Goal: Task Accomplishment & Management: Use online tool/utility

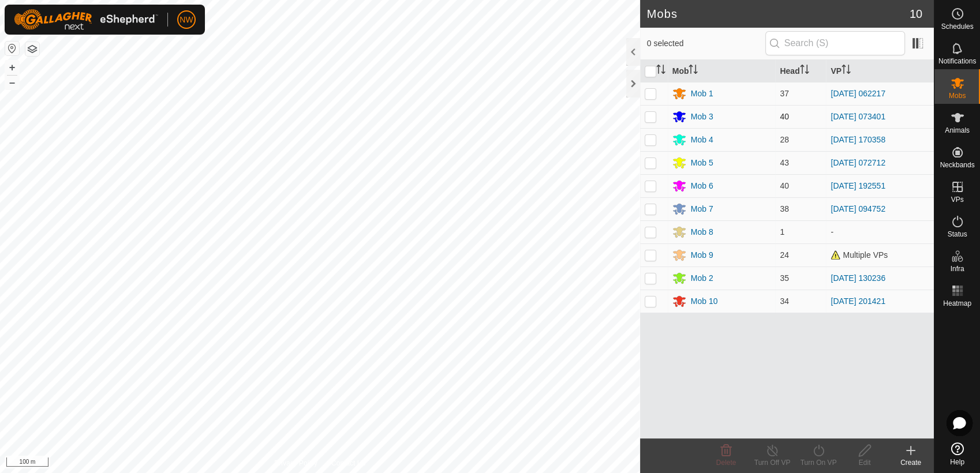
click at [651, 113] on p-checkbox at bounding box center [651, 116] width 12 height 9
checkbox input "true"
click at [820, 449] on icon at bounding box center [819, 451] width 14 height 14
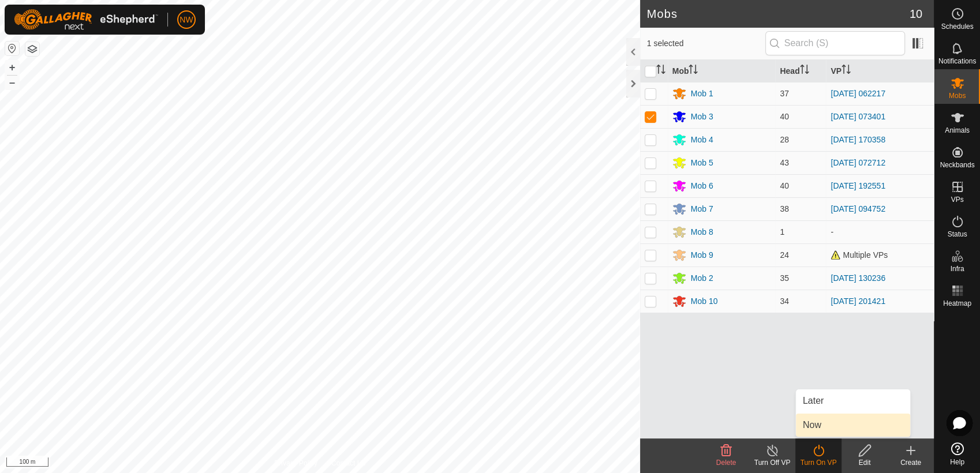
click at [826, 426] on link "Now" at bounding box center [853, 425] width 114 height 23
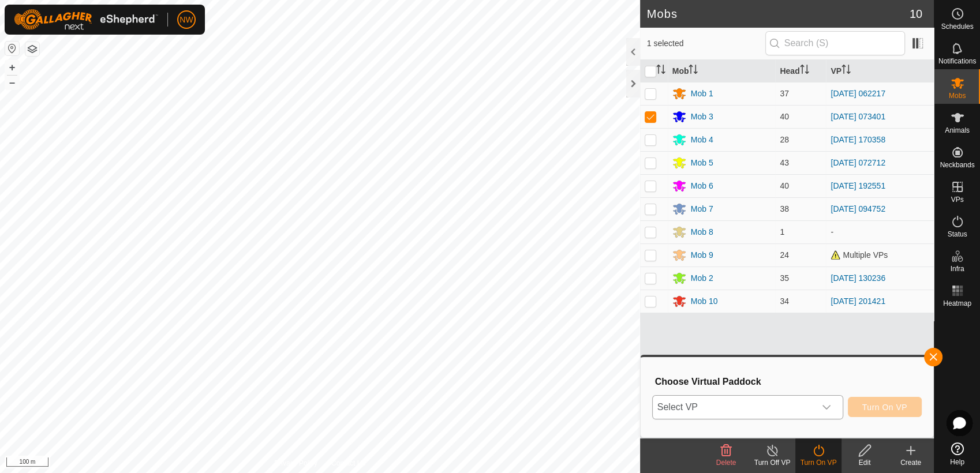
click at [830, 403] on icon "dropdown trigger" at bounding box center [826, 407] width 9 height 9
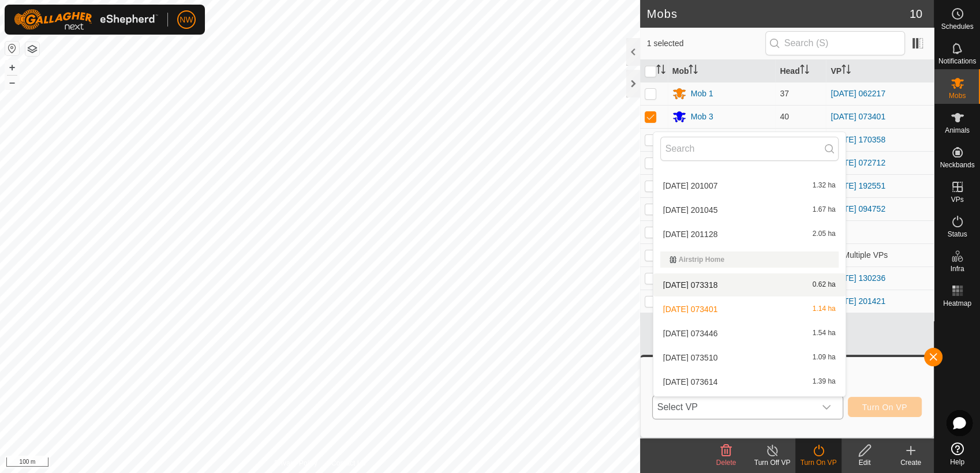
scroll to position [513, 0]
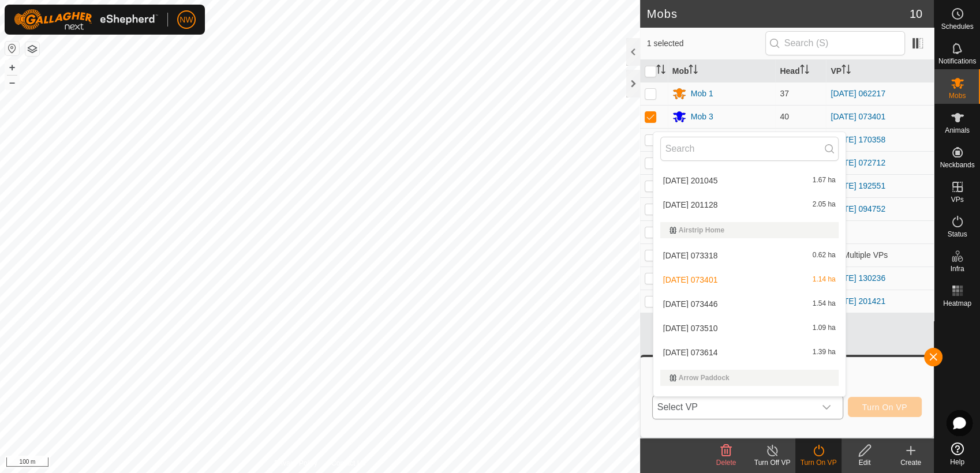
click at [706, 298] on li "[DATE] 073446 1.54 ha" at bounding box center [750, 304] width 192 height 23
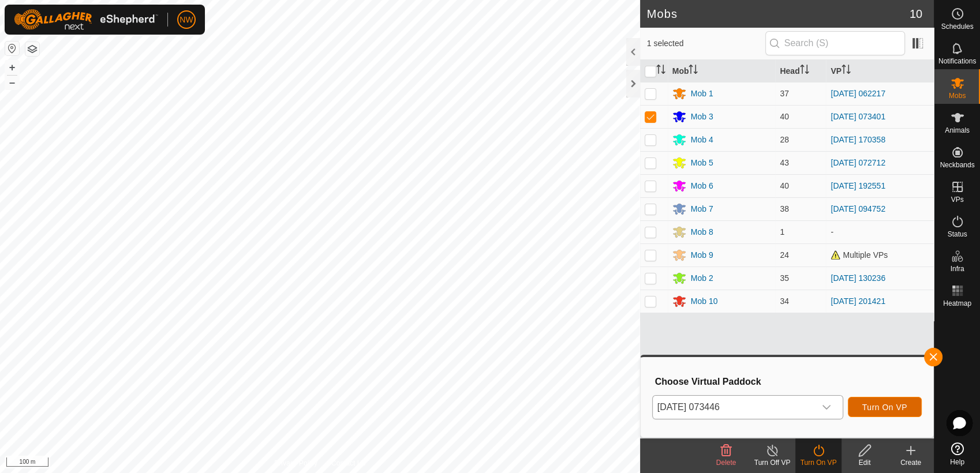
click at [897, 404] on span "Turn On VP" at bounding box center [885, 407] width 45 height 9
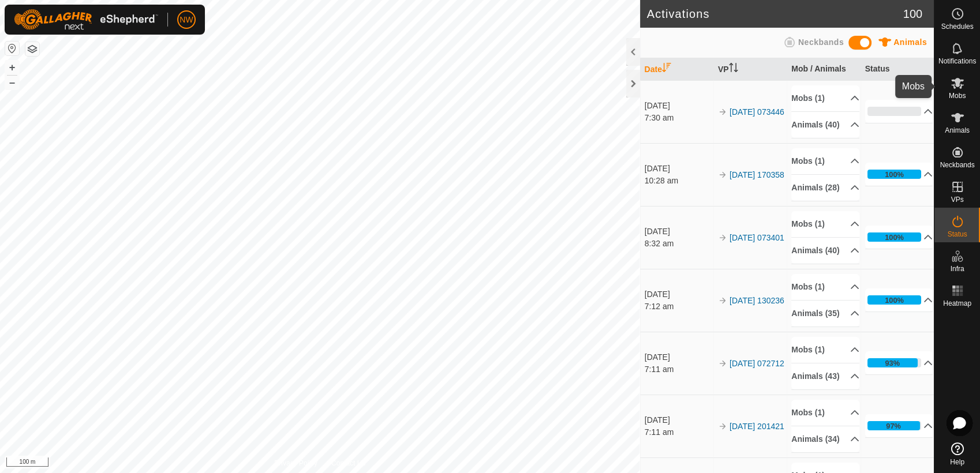
click at [959, 85] on icon at bounding box center [958, 83] width 13 height 11
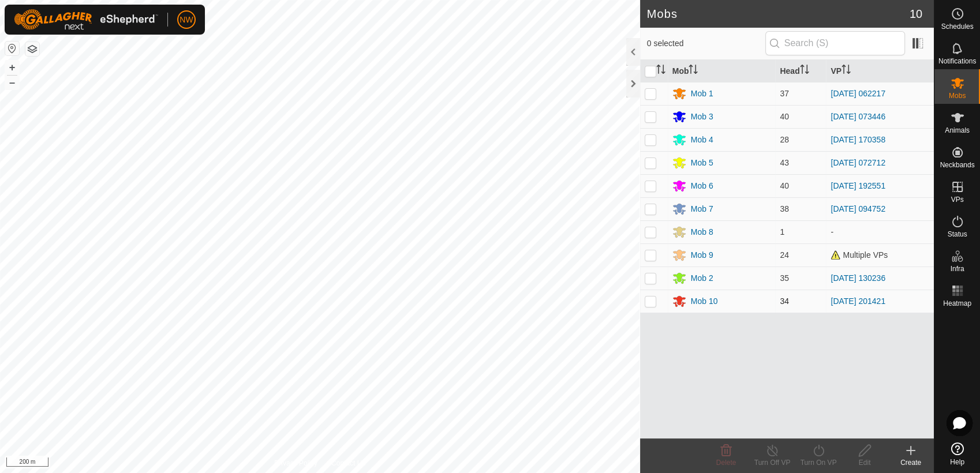
drag, startPoint x: 650, startPoint y: 301, endPoint x: 654, endPoint y: 307, distance: 6.7
click at [651, 301] on p-checkbox at bounding box center [651, 301] width 12 height 9
checkbox input "true"
click at [820, 449] on icon at bounding box center [819, 451] width 14 height 14
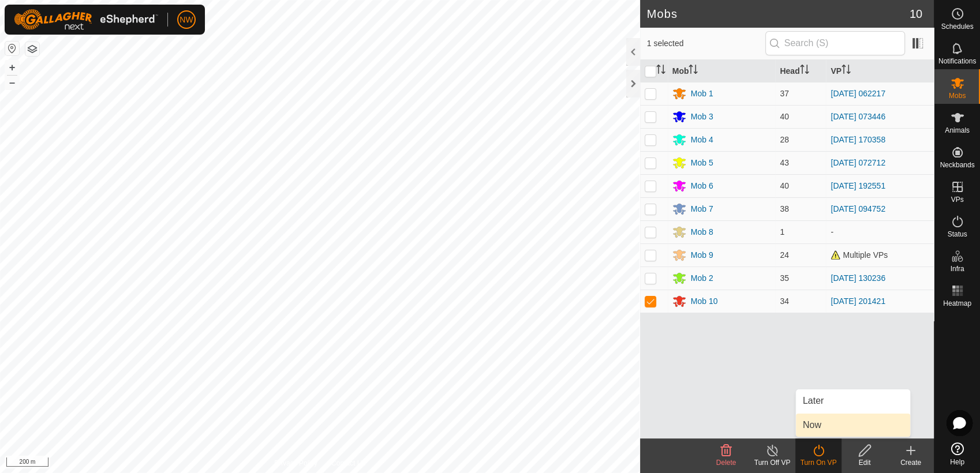
click at [819, 427] on link "Now" at bounding box center [853, 425] width 114 height 23
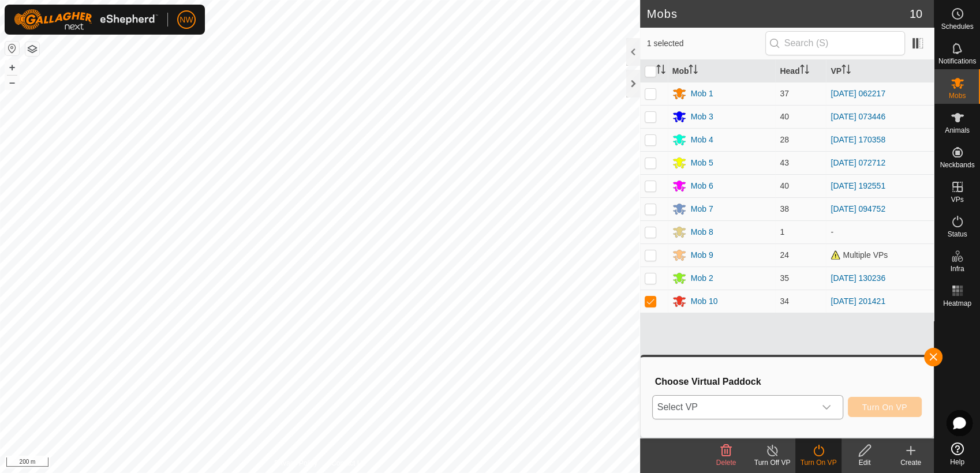
click at [829, 404] on icon "dropdown trigger" at bounding box center [826, 407] width 9 height 9
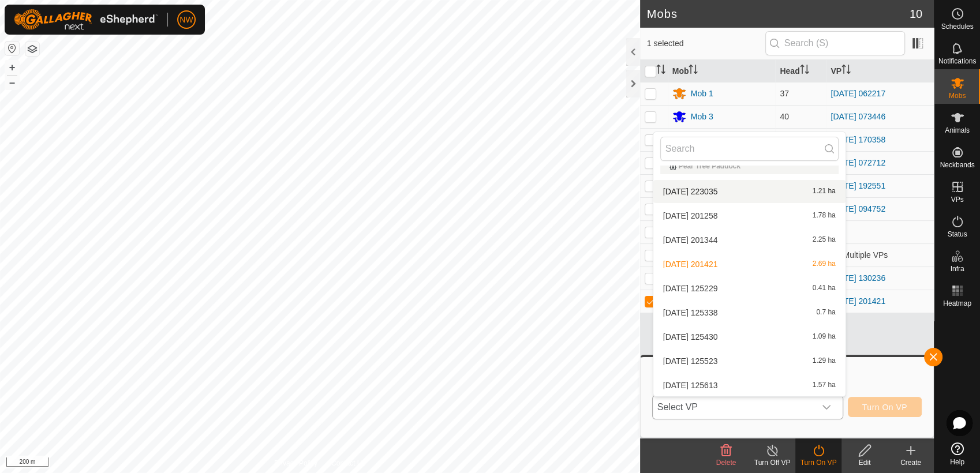
scroll to position [3030, 0]
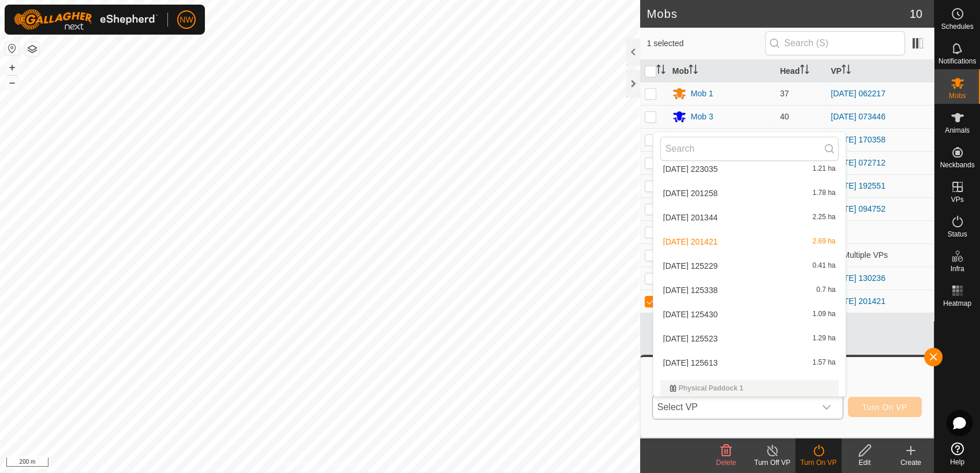
click at [715, 266] on li "[DATE] 125229 0.41 ha" at bounding box center [750, 266] width 192 height 23
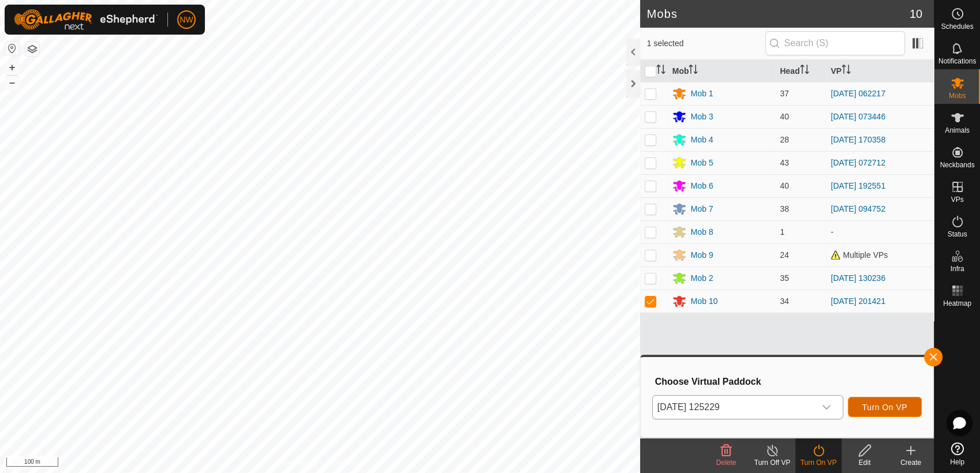
click at [892, 405] on span "Turn On VP" at bounding box center [885, 407] width 45 height 9
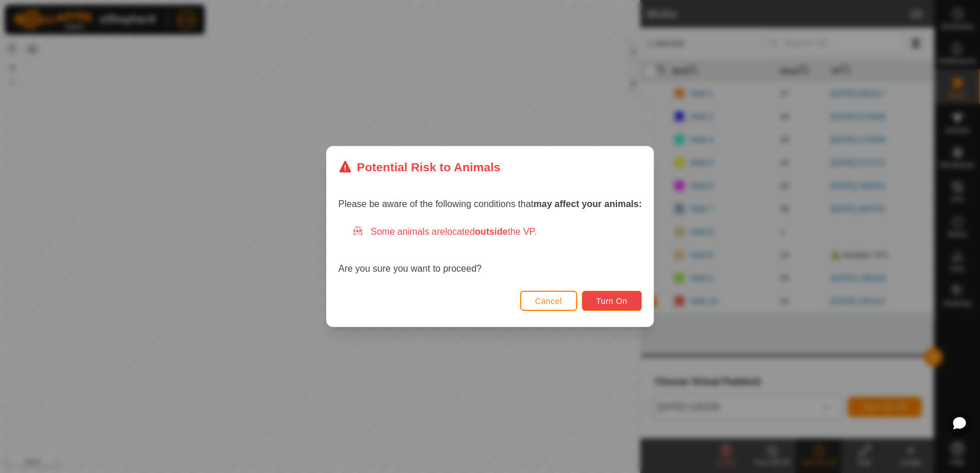
click at [613, 294] on button "Turn On" at bounding box center [612, 301] width 60 height 20
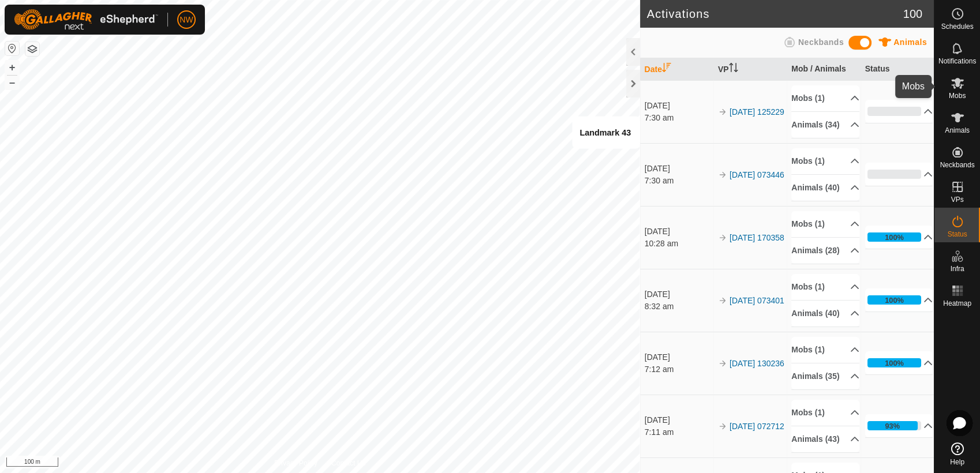
click at [965, 88] on es-mob-svg-icon at bounding box center [958, 83] width 21 height 18
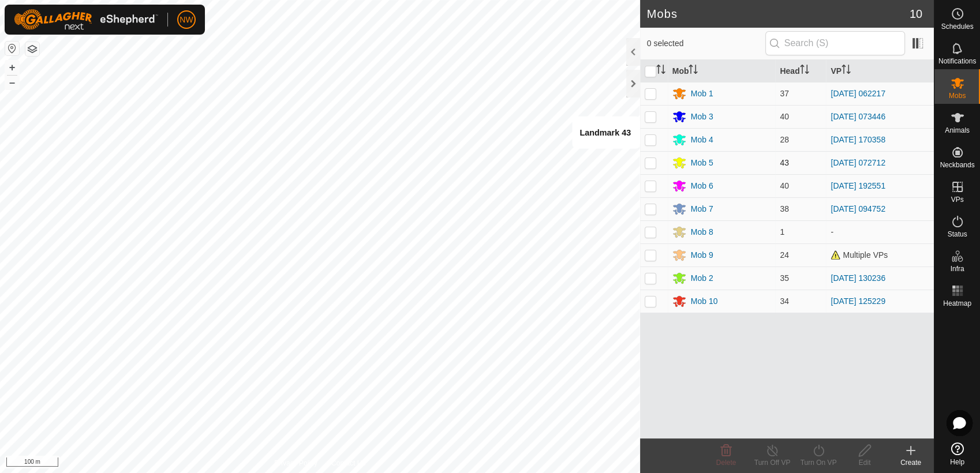
click at [651, 164] on p-checkbox at bounding box center [651, 162] width 12 height 9
checkbox input "true"
click at [816, 449] on icon at bounding box center [819, 451] width 14 height 14
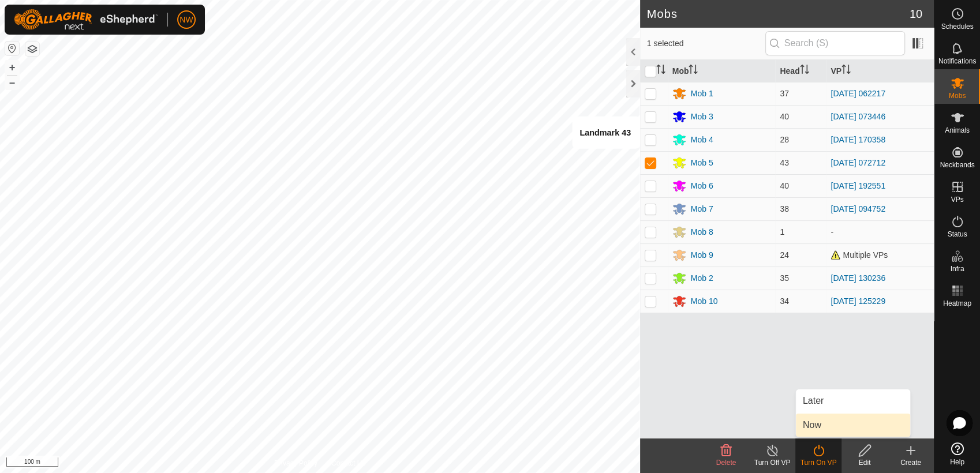
click at [812, 427] on link "Now" at bounding box center [853, 425] width 114 height 23
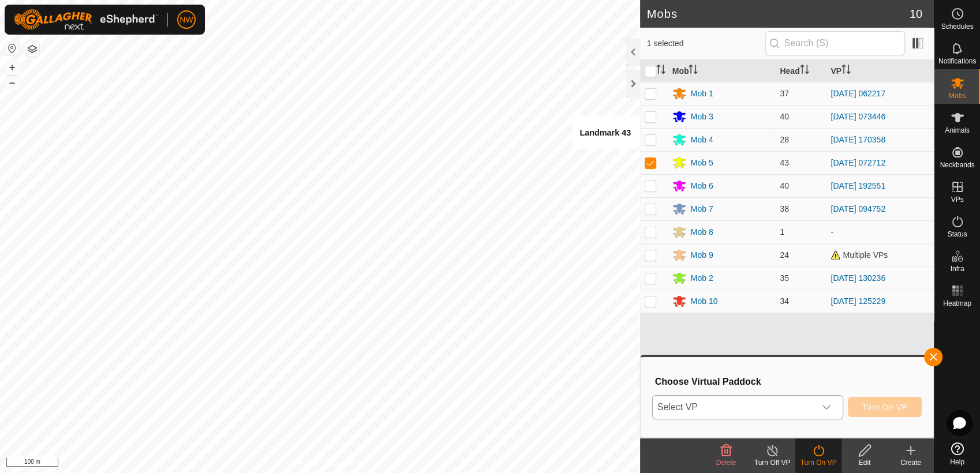
click at [831, 404] on icon "dropdown trigger" at bounding box center [826, 407] width 9 height 9
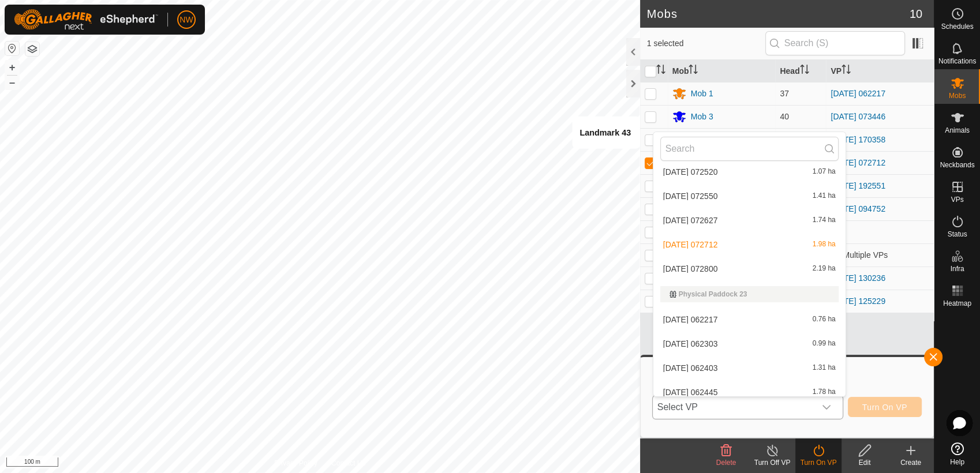
scroll to position [5647, 0]
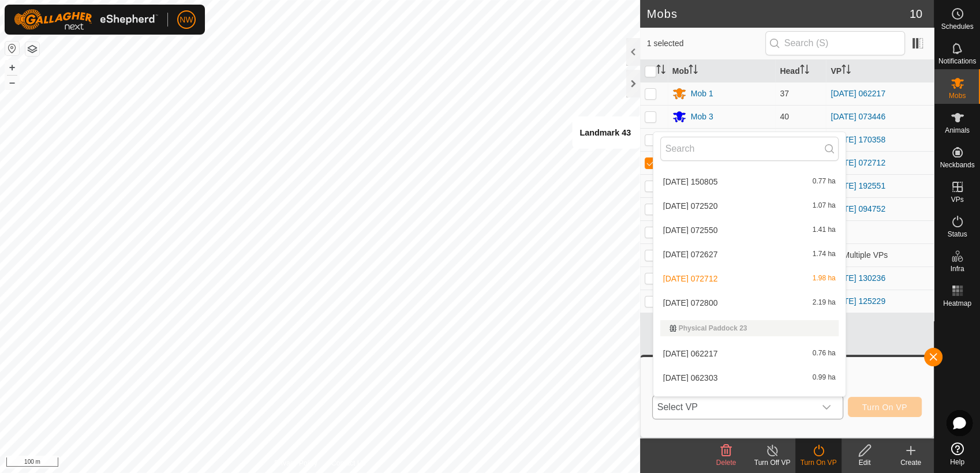
click at [725, 297] on li "[DATE] 072800 2.19 ha" at bounding box center [750, 303] width 192 height 23
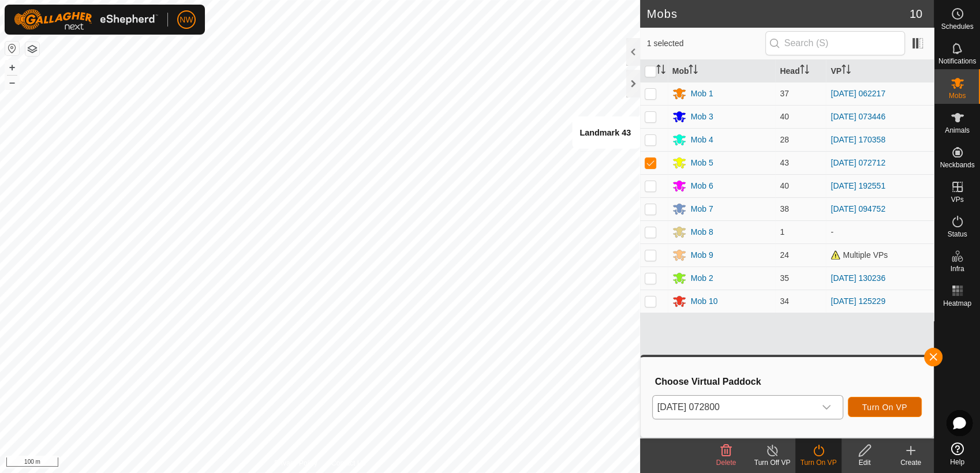
click at [892, 401] on button "Turn On VP" at bounding box center [885, 407] width 74 height 20
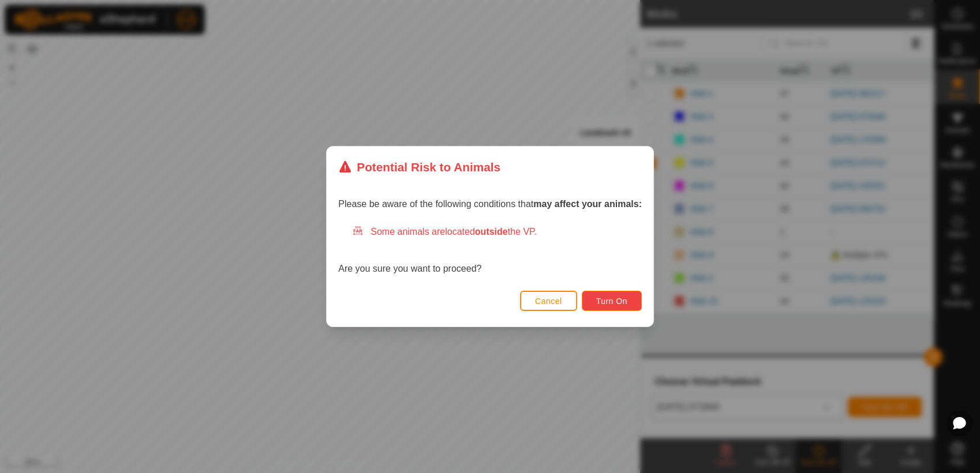
click at [616, 297] on span "Turn On" at bounding box center [611, 301] width 31 height 9
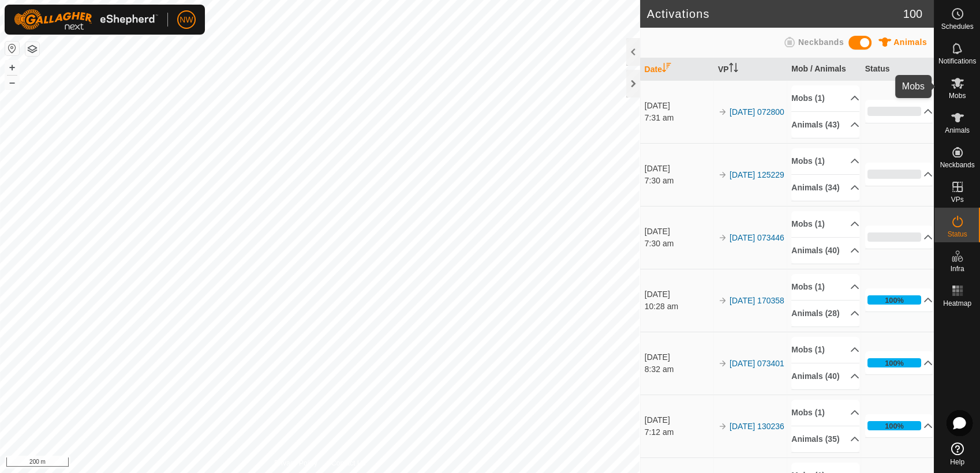
click at [957, 82] on icon at bounding box center [958, 83] width 13 height 11
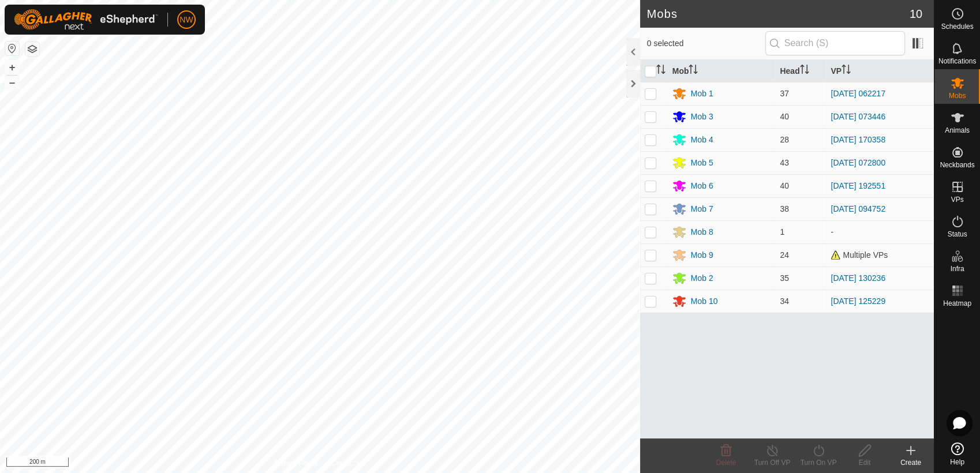
click at [651, 92] on p-checkbox at bounding box center [651, 93] width 12 height 9
checkbox input "true"
click at [818, 450] on icon at bounding box center [819, 451] width 14 height 14
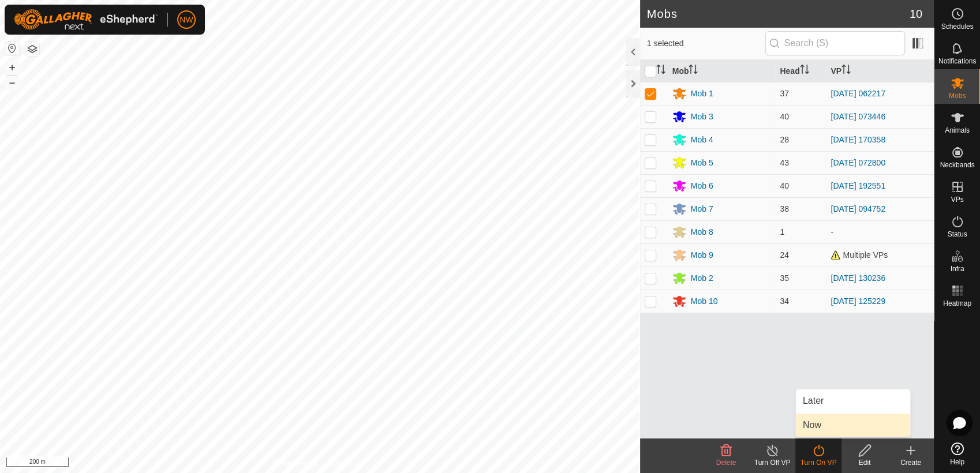
click at [813, 420] on link "Now" at bounding box center [853, 425] width 114 height 23
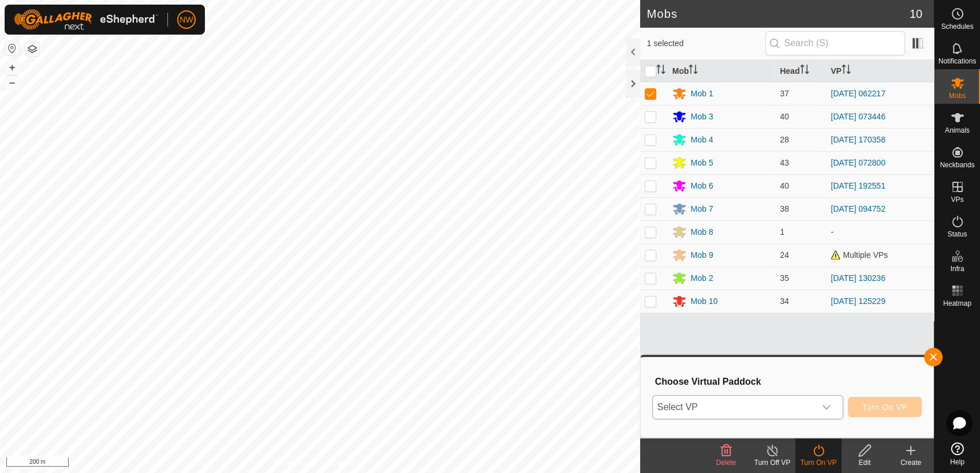
click at [831, 405] on icon "dropdown trigger" at bounding box center [826, 407] width 9 height 9
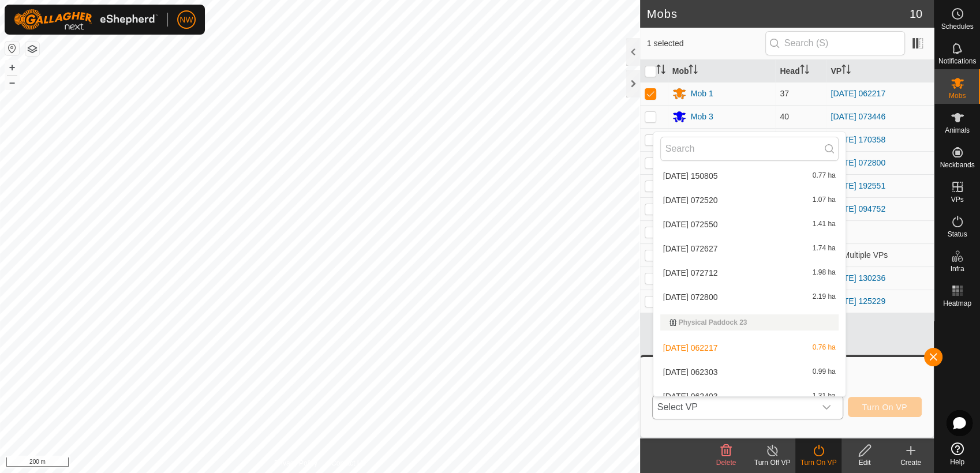
scroll to position [5687, 0]
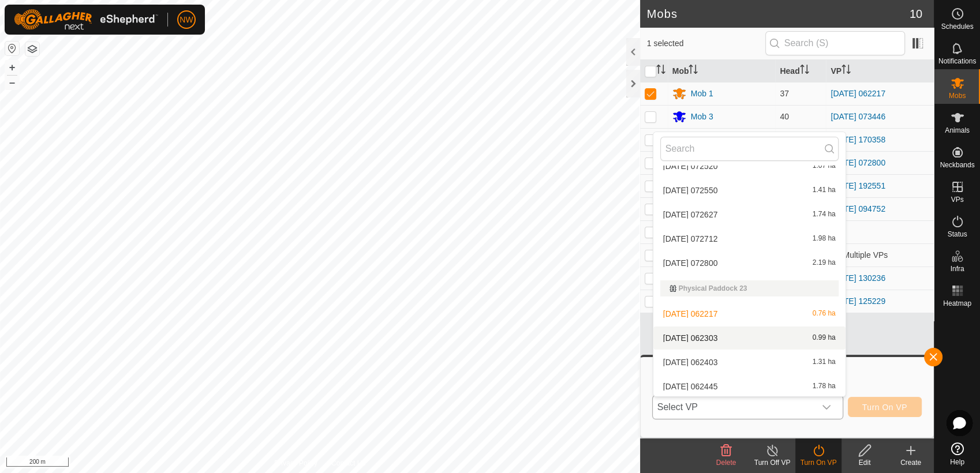
click at [711, 333] on li "[DATE] 062303 0.99 ha" at bounding box center [750, 338] width 192 height 23
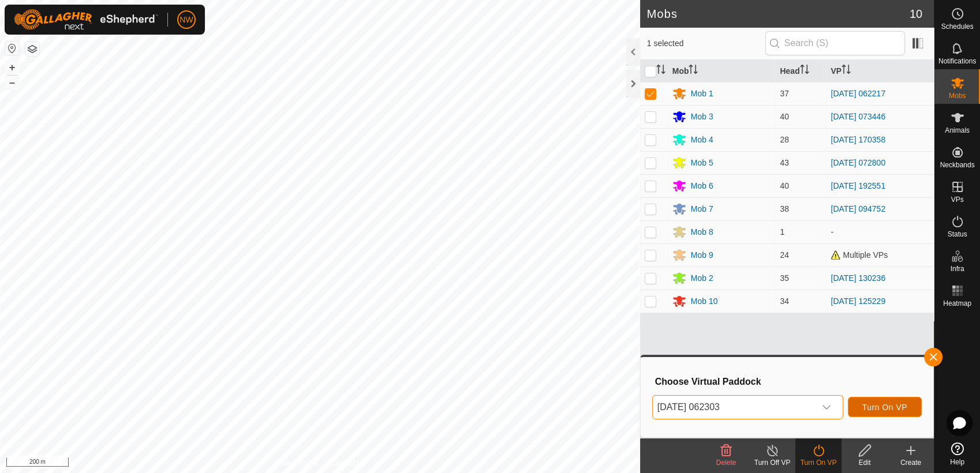
click at [886, 409] on span "Turn On VP" at bounding box center [885, 407] width 45 height 9
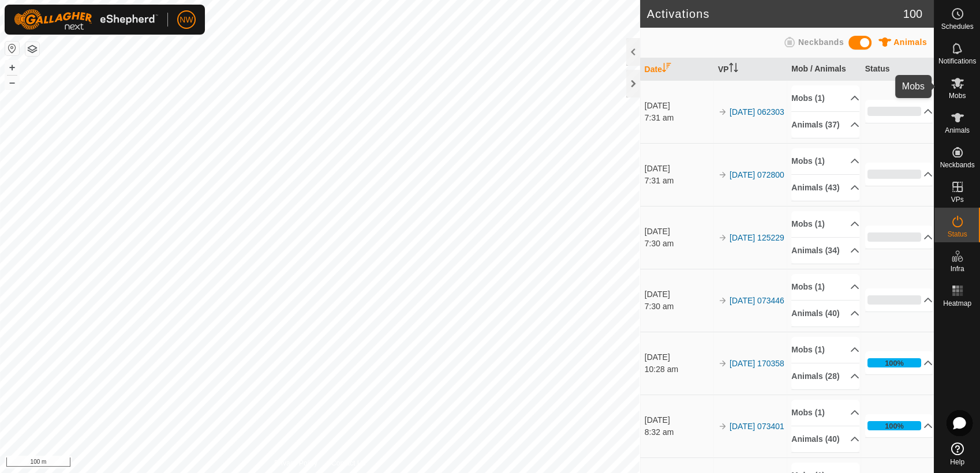
click at [958, 88] on icon at bounding box center [958, 83] width 14 height 14
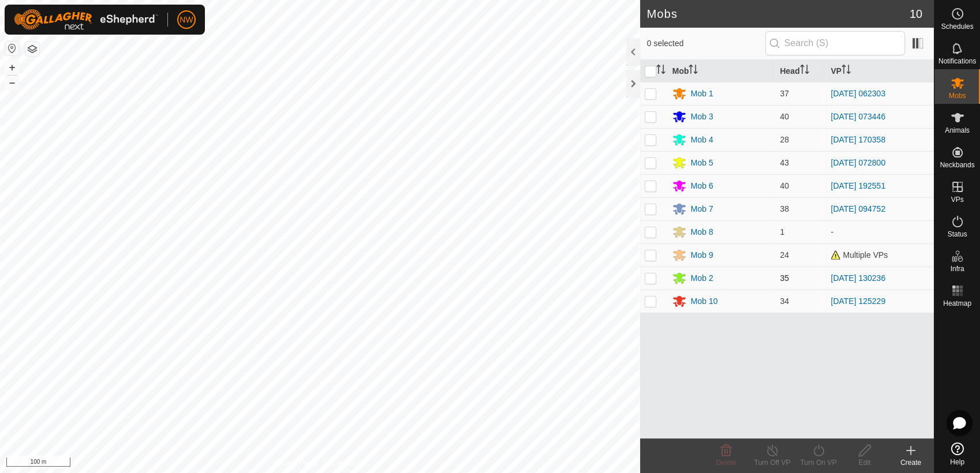
drag, startPoint x: 651, startPoint y: 276, endPoint x: 658, endPoint y: 282, distance: 9.4
click at [652, 277] on p-checkbox at bounding box center [651, 278] width 12 height 9
checkbox input "true"
click at [819, 454] on icon at bounding box center [819, 451] width 14 height 14
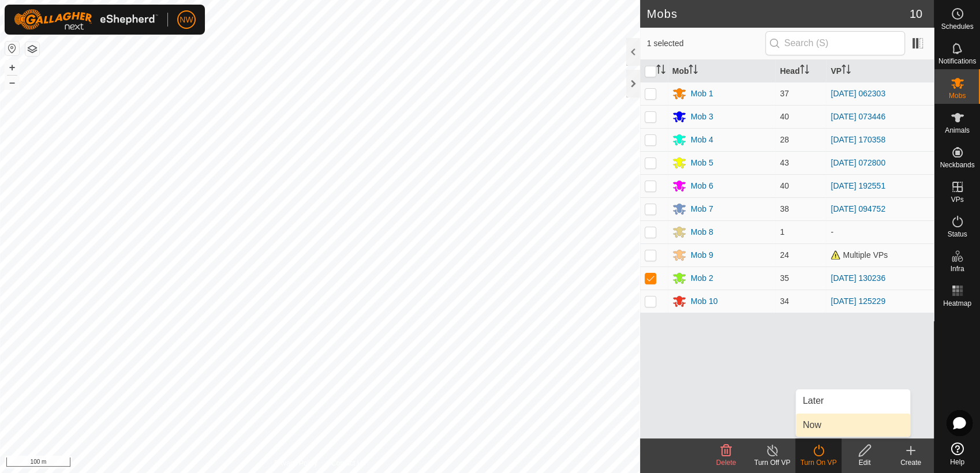
click at [826, 427] on link "Now" at bounding box center [853, 425] width 114 height 23
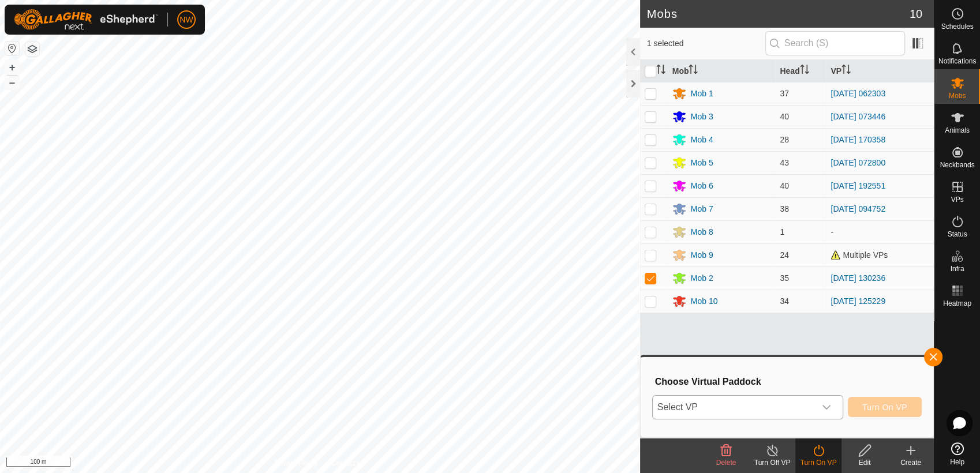
click at [831, 406] on icon "dropdown trigger" at bounding box center [826, 407] width 9 height 9
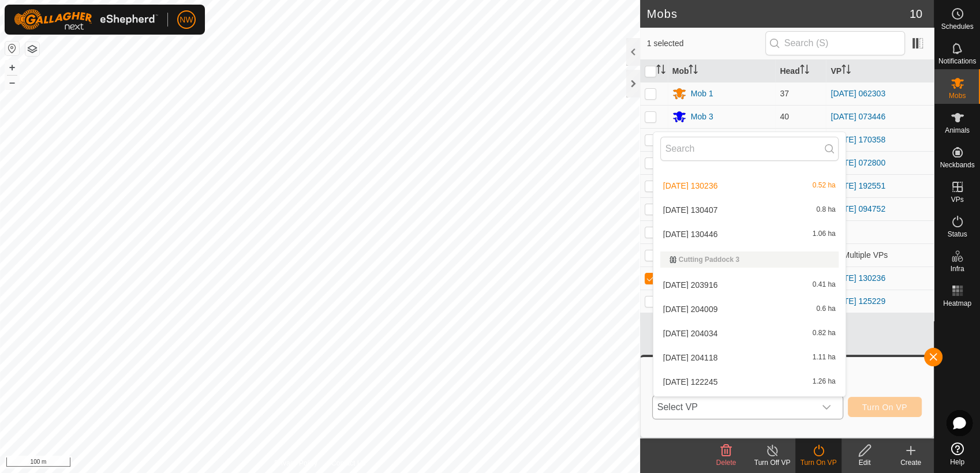
scroll to position [1292, 0]
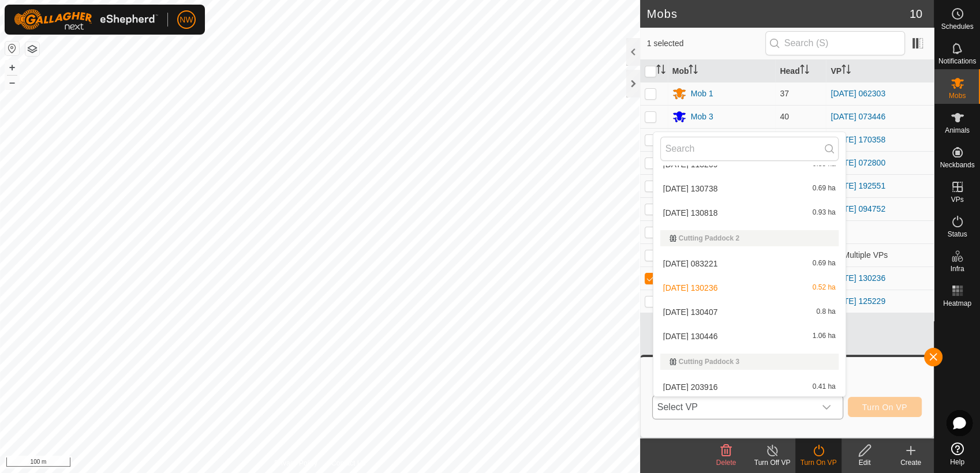
click at [719, 307] on li "[DATE] 130407 0.8 ha" at bounding box center [750, 312] width 192 height 23
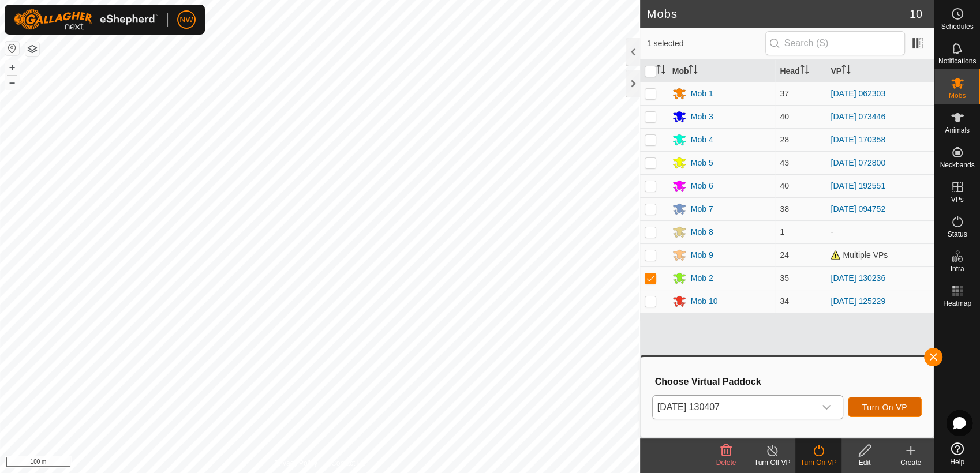
click at [882, 407] on span "Turn On VP" at bounding box center [885, 407] width 45 height 9
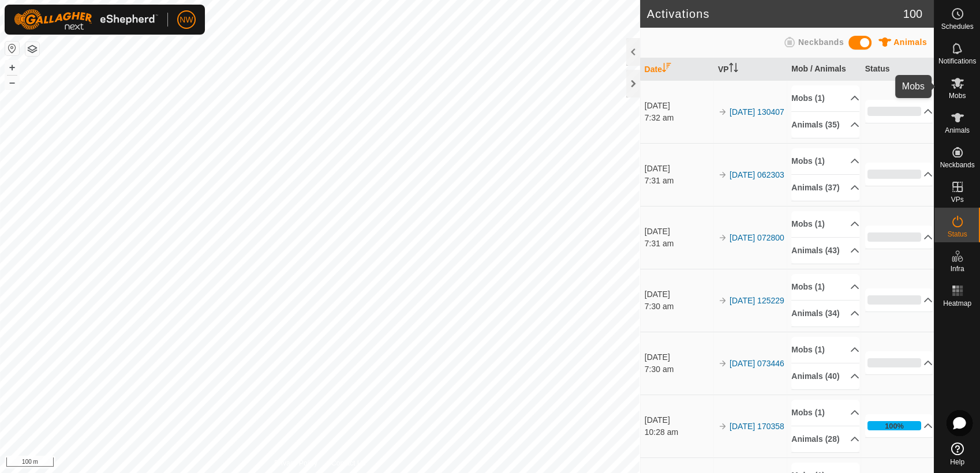
click at [964, 83] on icon at bounding box center [958, 83] width 14 height 14
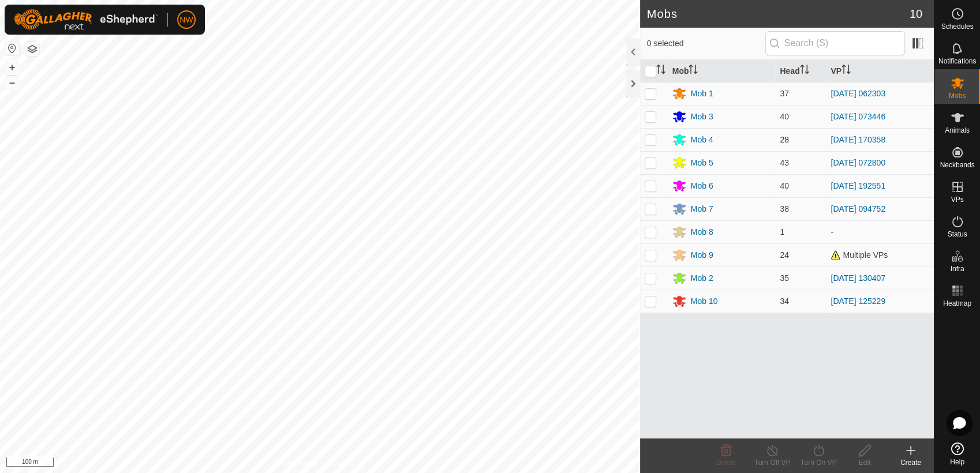
click at [653, 139] on p-checkbox at bounding box center [651, 139] width 12 height 9
checkbox input "true"
click at [818, 450] on icon at bounding box center [819, 451] width 14 height 14
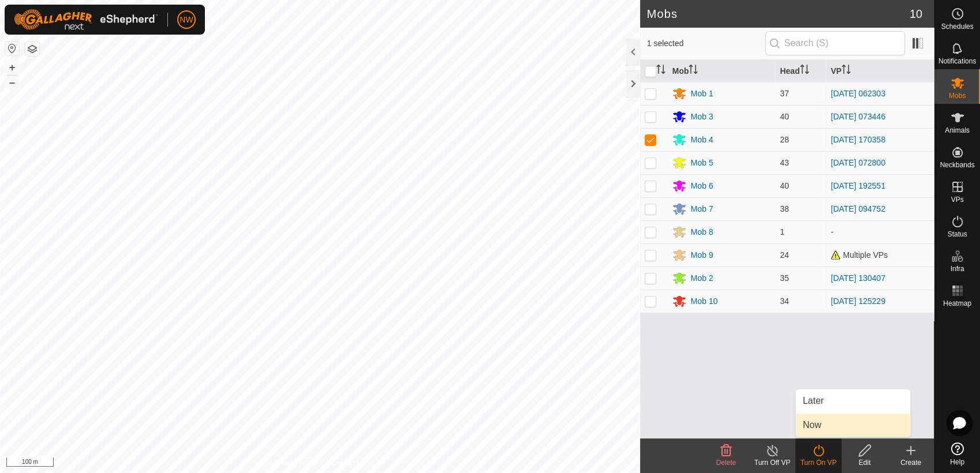
click at [815, 421] on link "Now" at bounding box center [853, 425] width 114 height 23
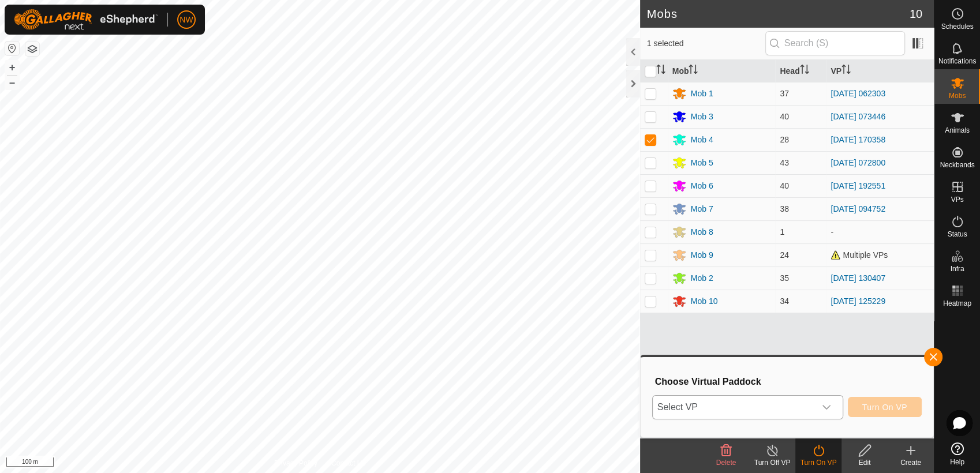
click at [827, 408] on icon "dropdown trigger" at bounding box center [826, 407] width 9 height 9
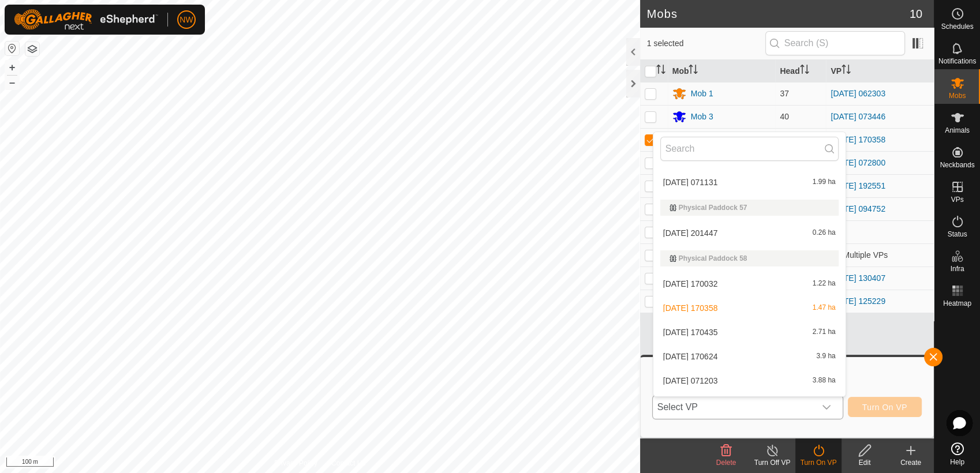
scroll to position [8874, 0]
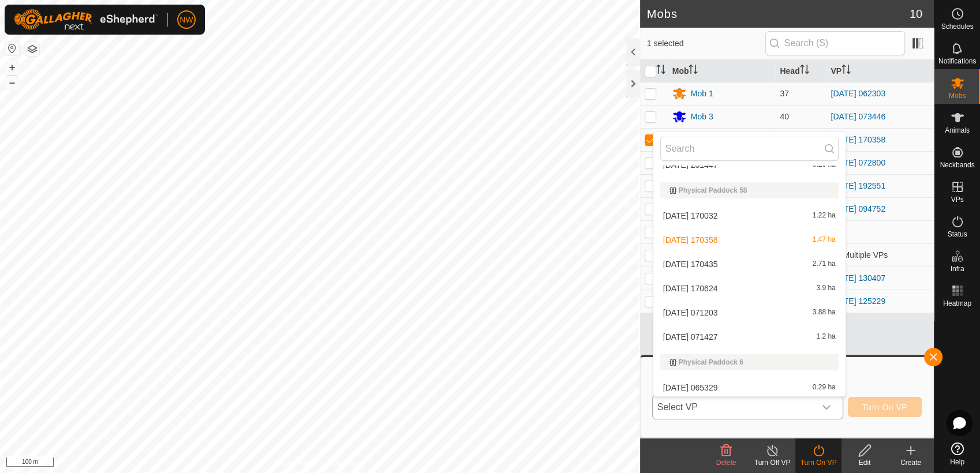
click at [712, 260] on li "[DATE] 170435 2.71 ha" at bounding box center [750, 264] width 192 height 23
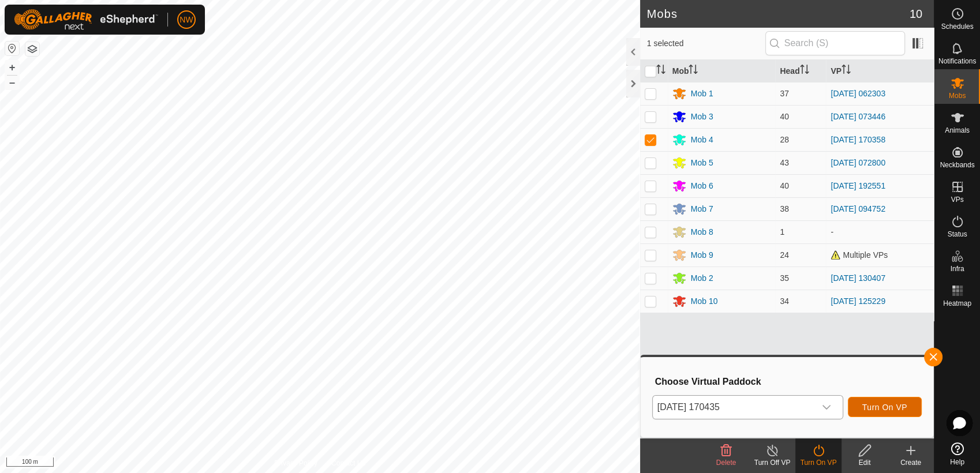
click at [879, 406] on span "Turn On VP" at bounding box center [885, 407] width 45 height 9
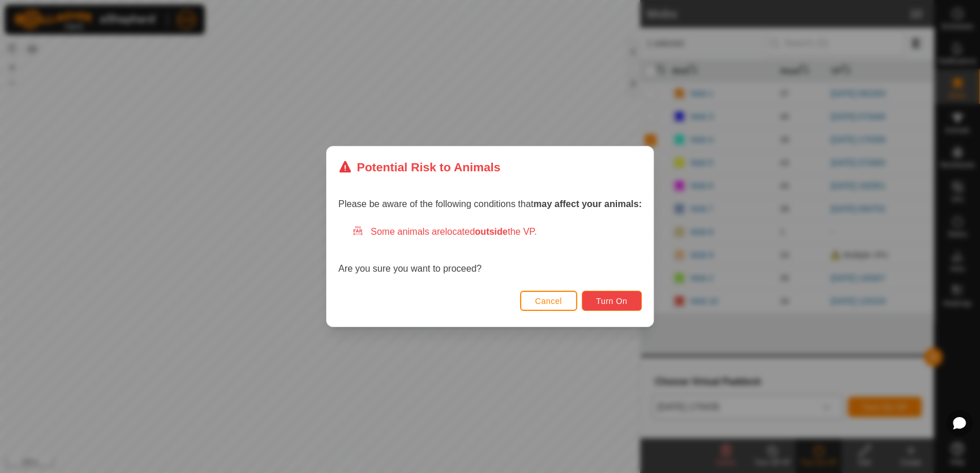
click at [629, 299] on button "Turn On" at bounding box center [612, 301] width 60 height 20
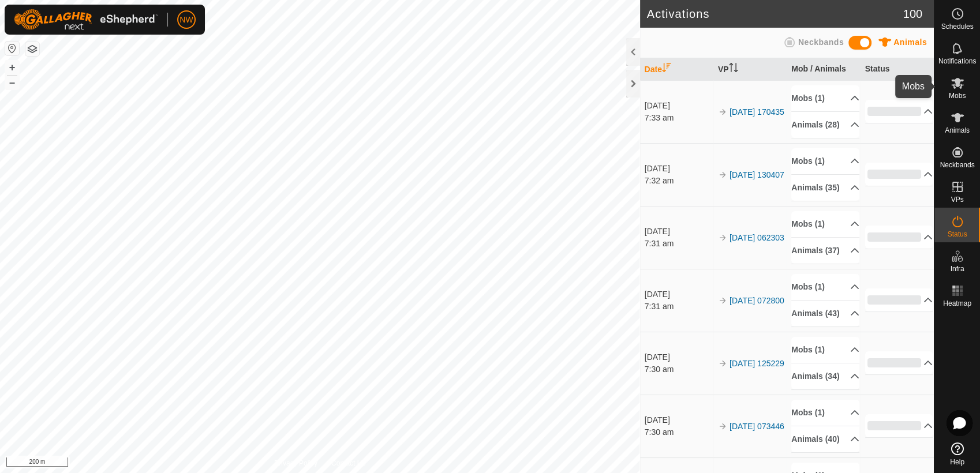
click at [965, 84] on es-mob-svg-icon at bounding box center [958, 83] width 21 height 18
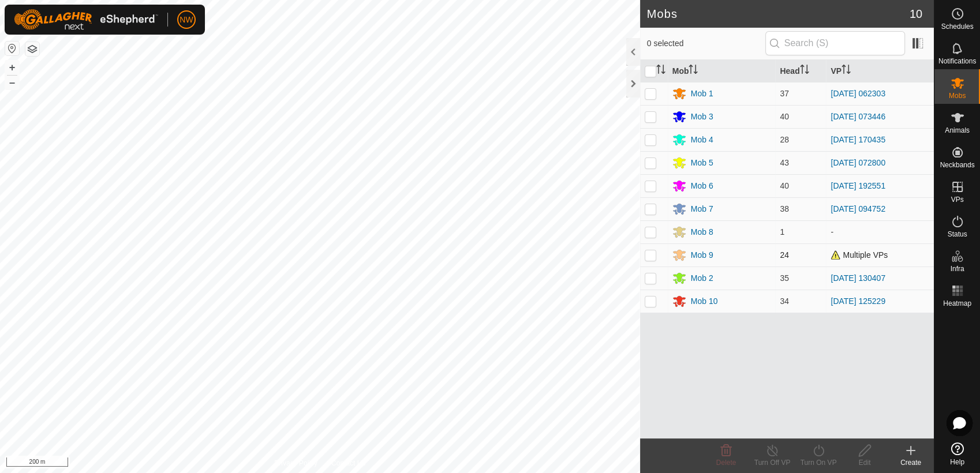
click at [654, 256] on p-checkbox at bounding box center [651, 255] width 12 height 9
checkbox input "true"
click at [817, 447] on icon at bounding box center [819, 451] width 10 height 12
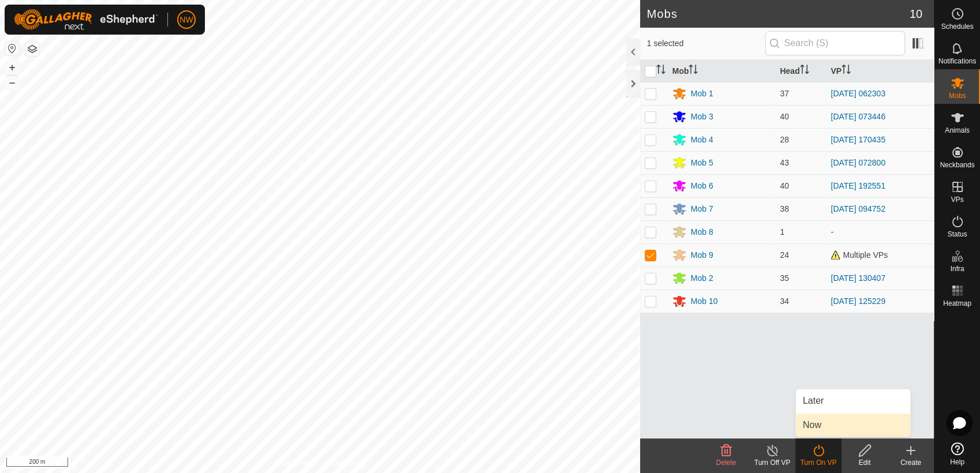
click at [825, 423] on link "Now" at bounding box center [853, 425] width 114 height 23
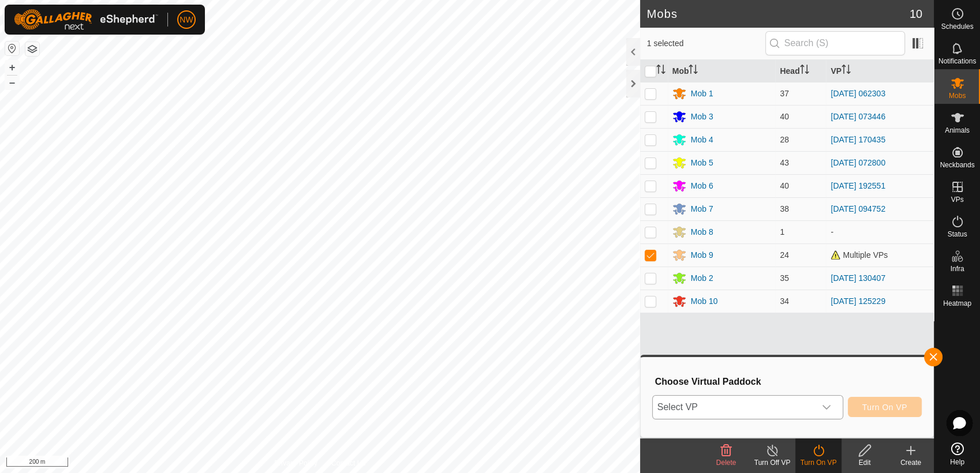
click at [831, 405] on icon "dropdown trigger" at bounding box center [827, 407] width 8 height 5
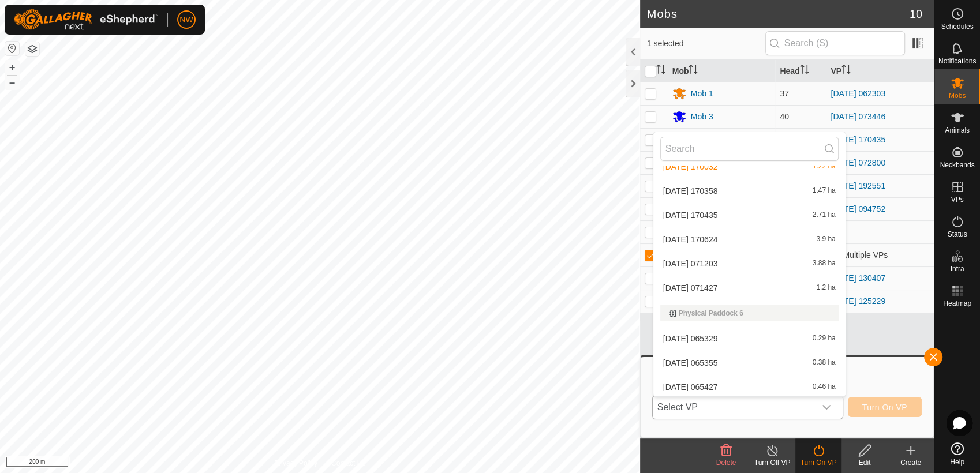
scroll to position [8889, 0]
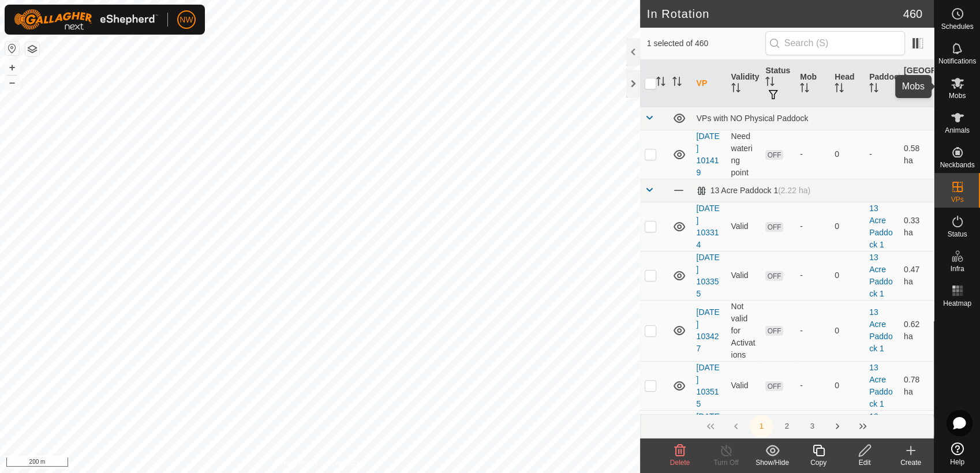
click at [961, 84] on icon at bounding box center [958, 83] width 13 height 11
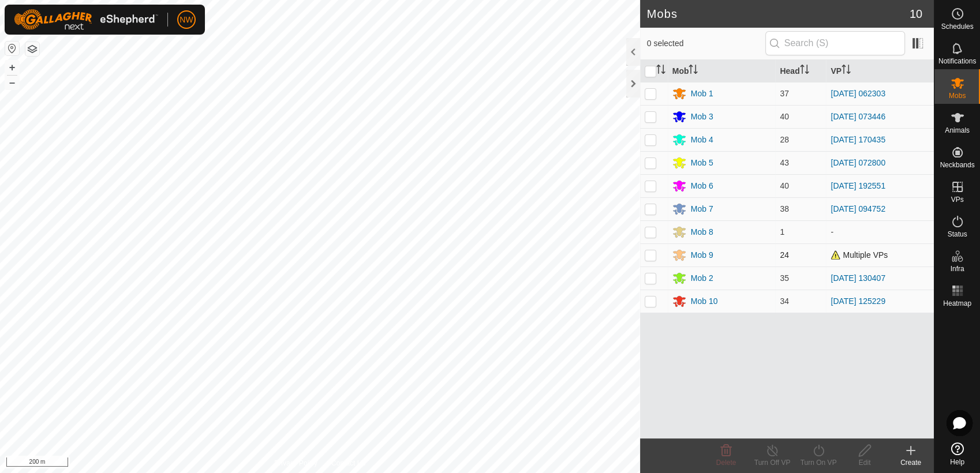
click at [650, 256] on p-checkbox at bounding box center [651, 255] width 12 height 9
checkbox input "true"
click at [817, 450] on icon at bounding box center [819, 451] width 14 height 14
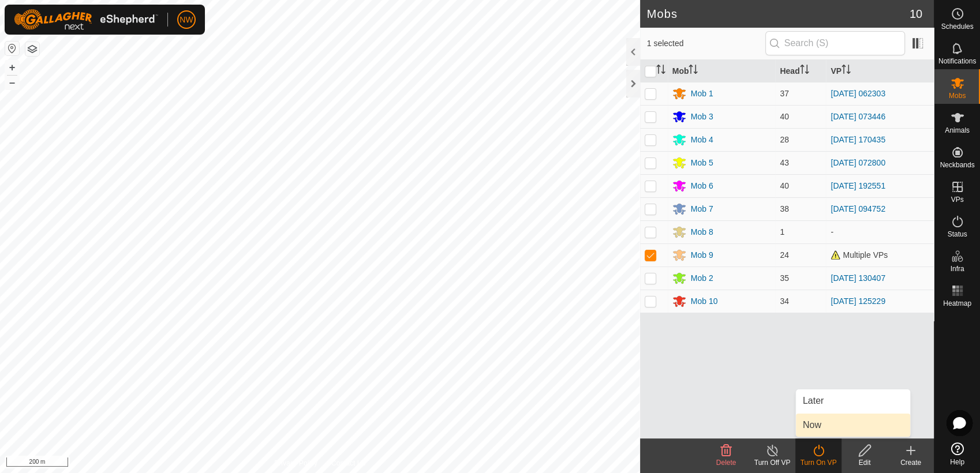
click at [823, 423] on link "Now" at bounding box center [853, 425] width 114 height 23
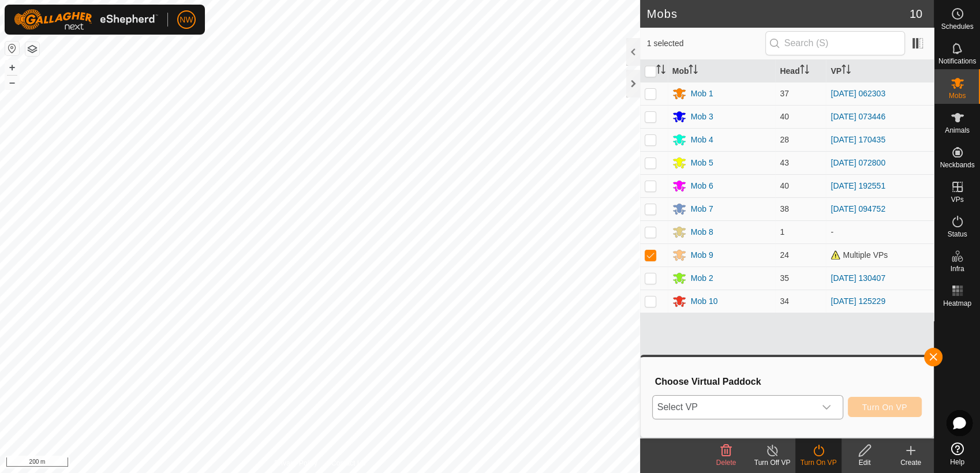
click at [829, 405] on icon "dropdown trigger" at bounding box center [826, 407] width 9 height 9
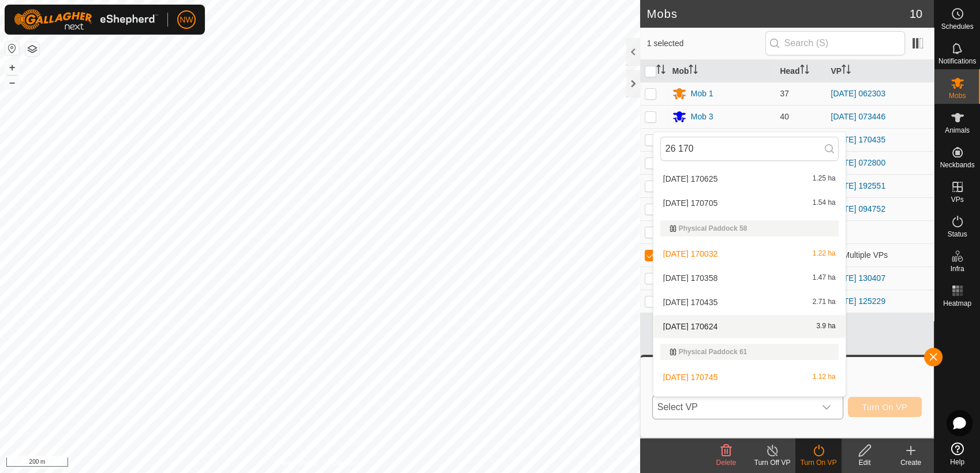
scroll to position [65, 0]
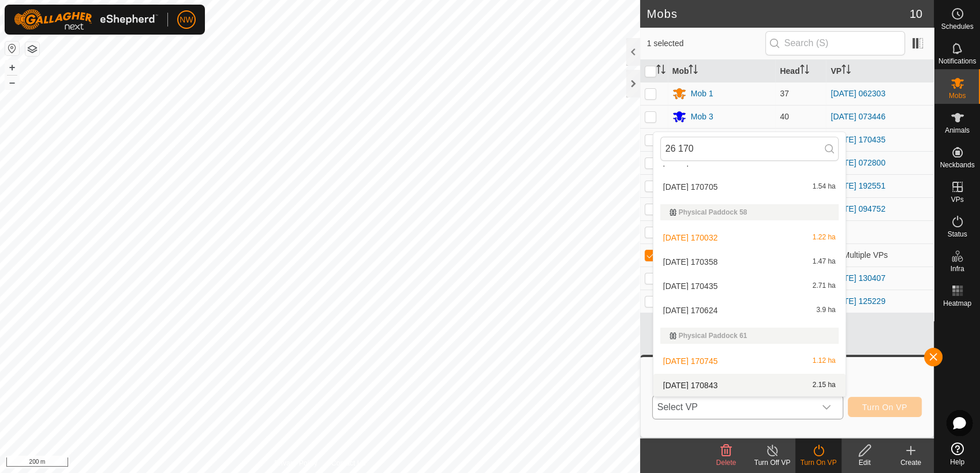
type input "26 170"
click at [711, 379] on li "[DATE] 170843 2.15 ha" at bounding box center [750, 385] width 192 height 23
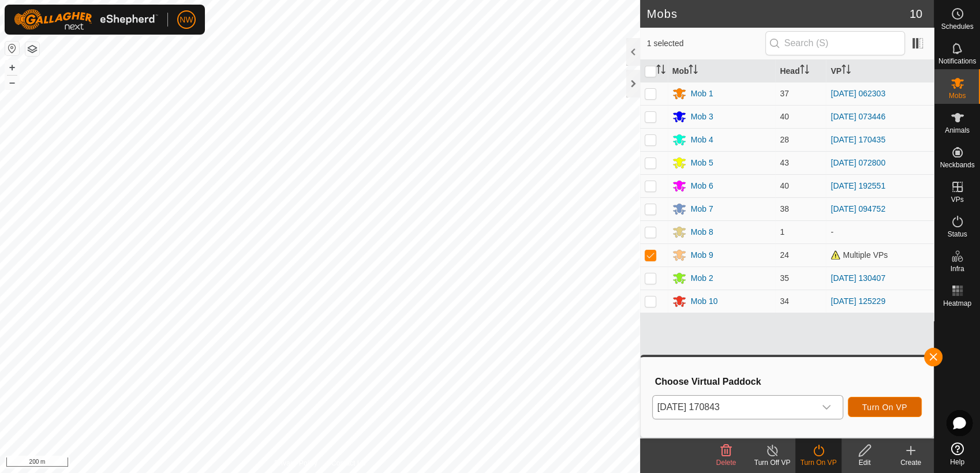
click at [877, 406] on span "Turn On VP" at bounding box center [885, 407] width 45 height 9
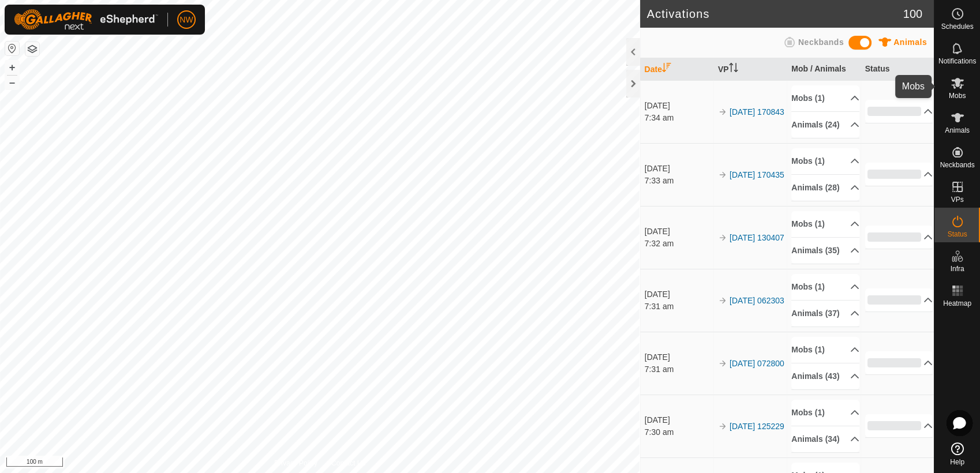
click at [956, 81] on icon at bounding box center [958, 83] width 13 height 11
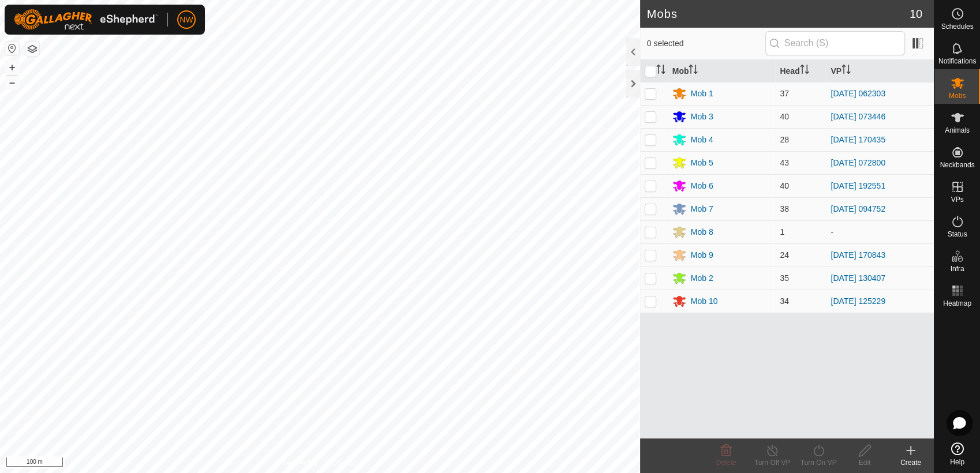
click at [651, 187] on p-checkbox at bounding box center [651, 185] width 12 height 9
checkbox input "true"
click at [817, 453] on icon at bounding box center [819, 451] width 14 height 14
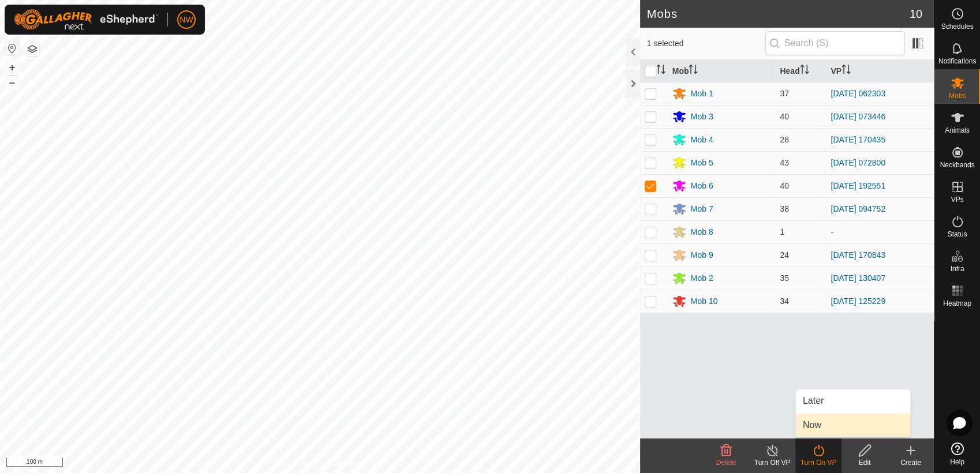
click at [821, 425] on link "Now" at bounding box center [853, 425] width 114 height 23
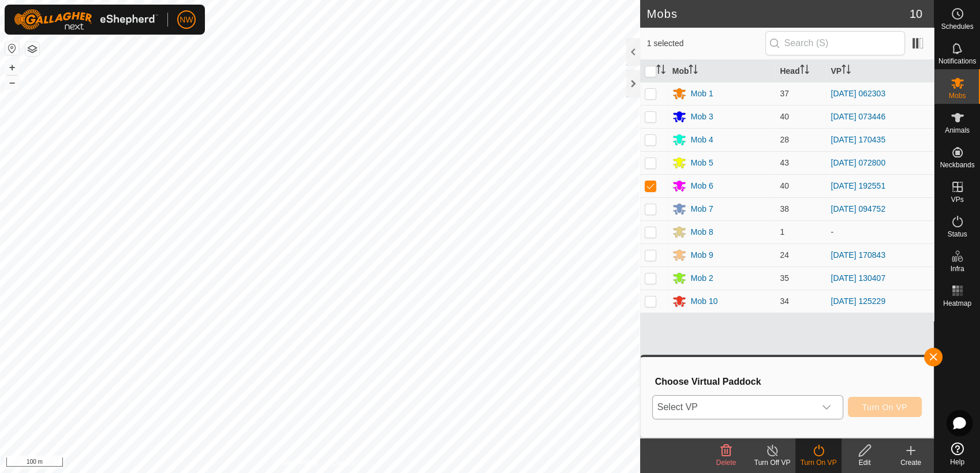
click at [831, 406] on icon "dropdown trigger" at bounding box center [827, 407] width 8 height 5
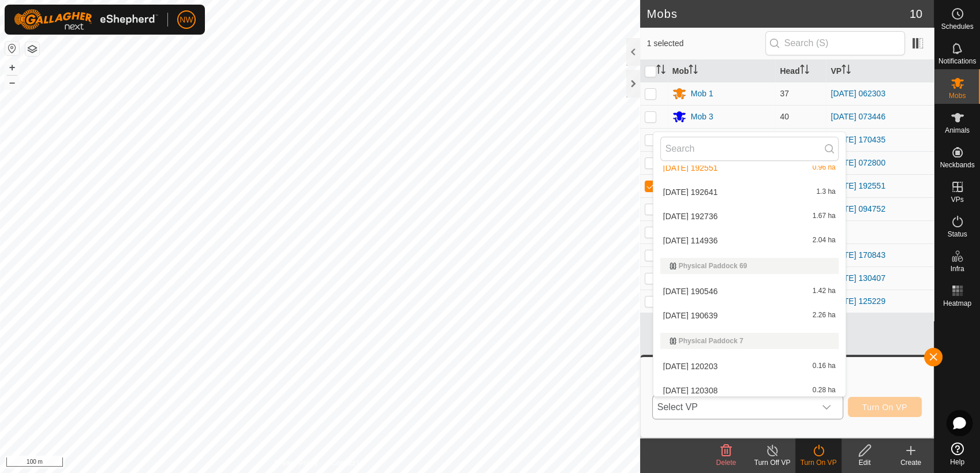
scroll to position [10831, 0]
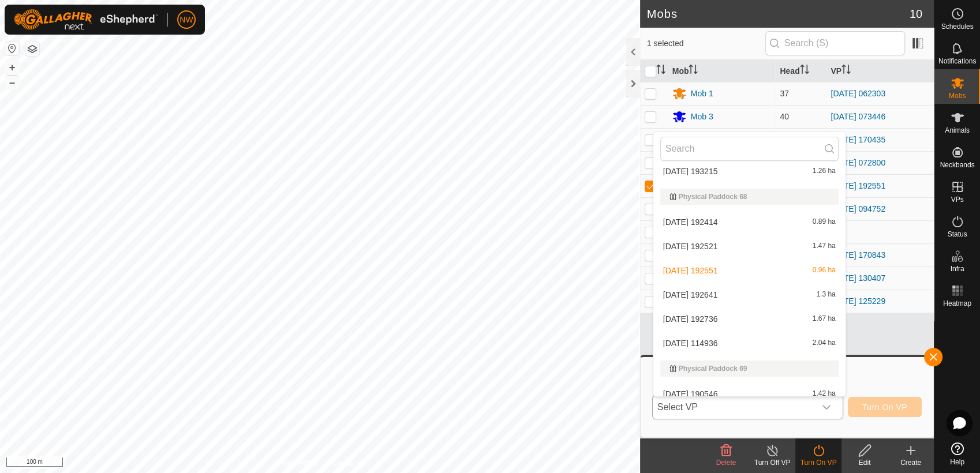
click at [703, 293] on li "[DATE] 192641 1.3 ha" at bounding box center [750, 295] width 192 height 23
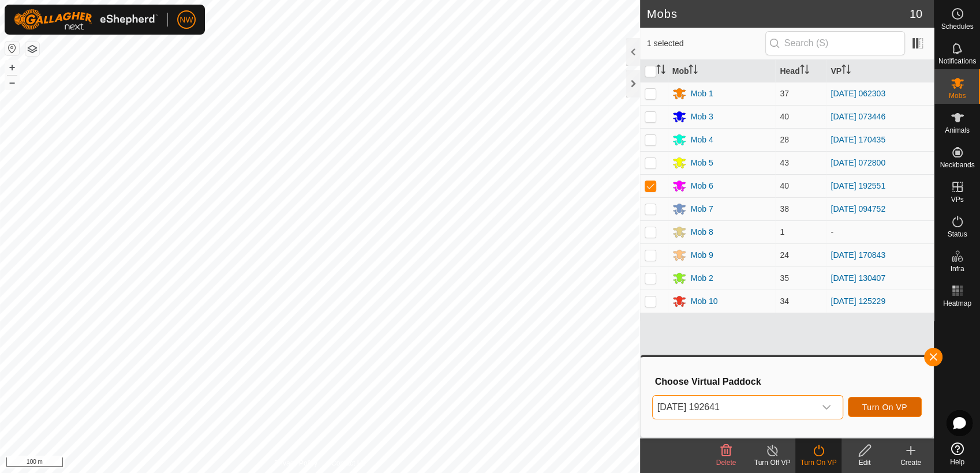
click at [892, 408] on span "Turn On VP" at bounding box center [885, 407] width 45 height 9
